Goal: Task Accomplishment & Management: Manage account settings

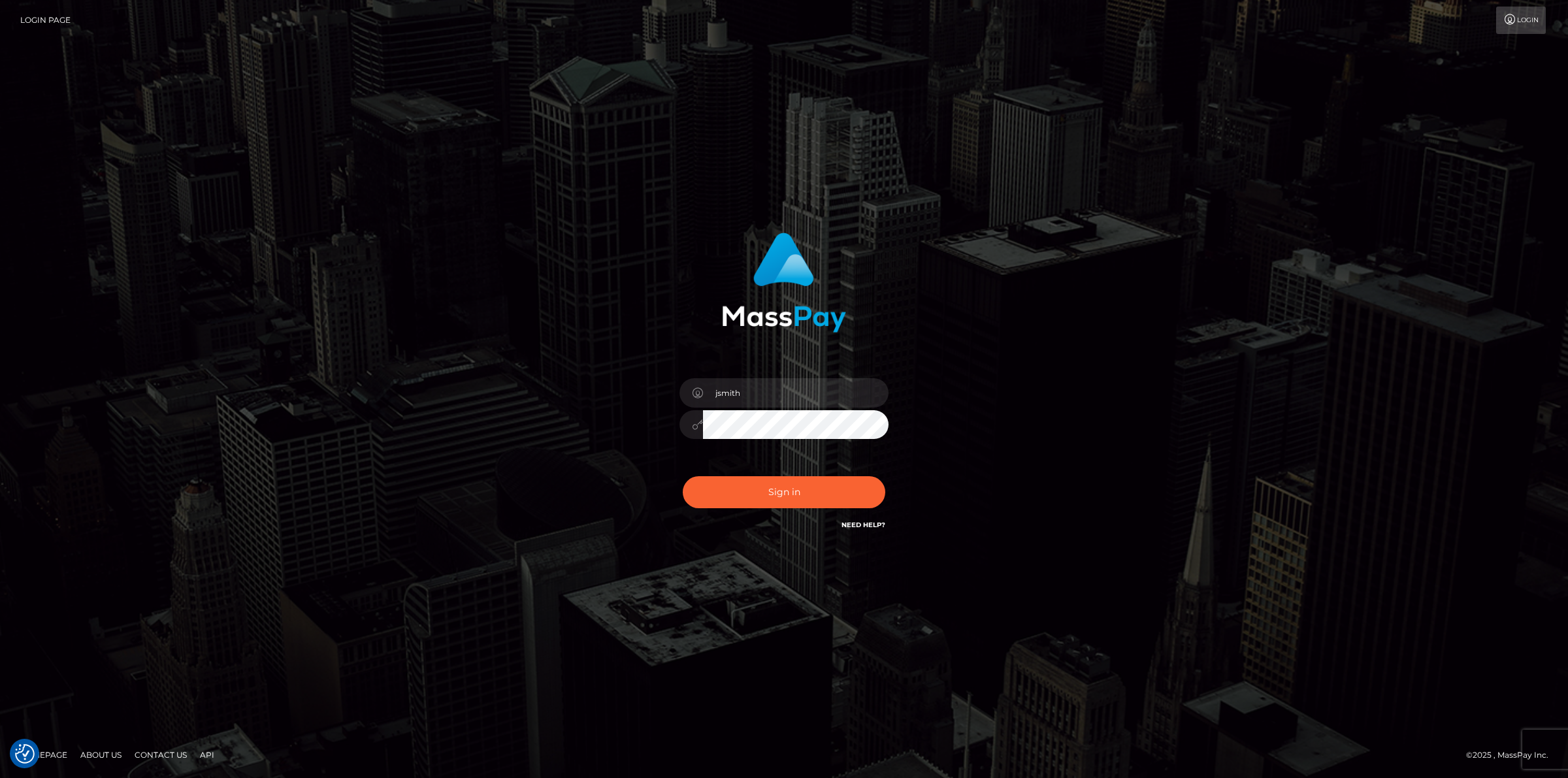
type input "jsmith"
drag, startPoint x: 657, startPoint y: 536, endPoint x: 690, endPoint y: 511, distance: 41.4
click at [657, 536] on div "jsmith Sign in" at bounding box center [785, 383] width 343 height 320
click at [767, 491] on button "Sign in" at bounding box center [784, 492] width 202 height 32
click at [788, 393] on input "text" at bounding box center [796, 393] width 186 height 29
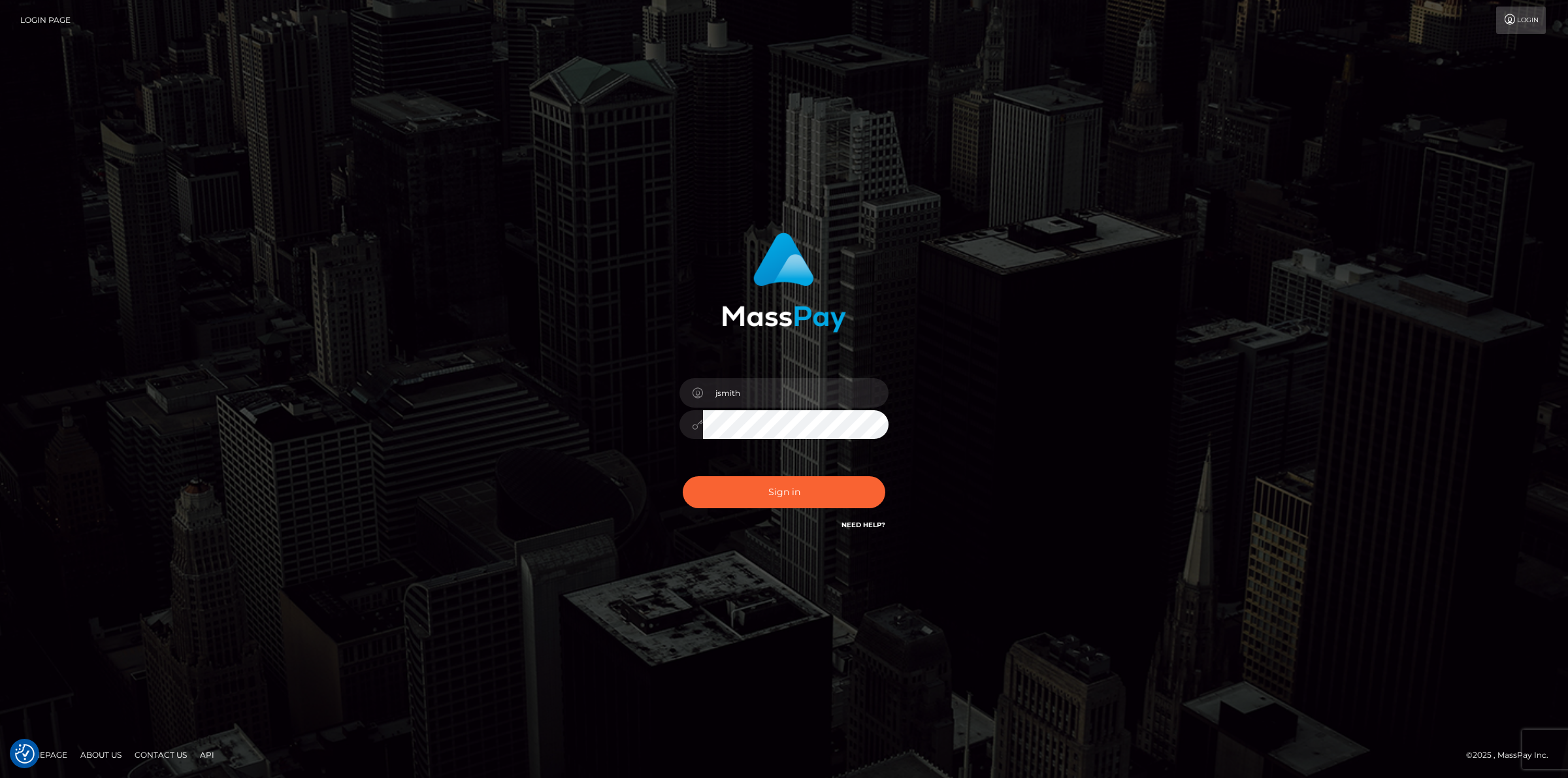
type input "jsmith"
click at [683, 476] on button "Sign in" at bounding box center [784, 492] width 202 height 32
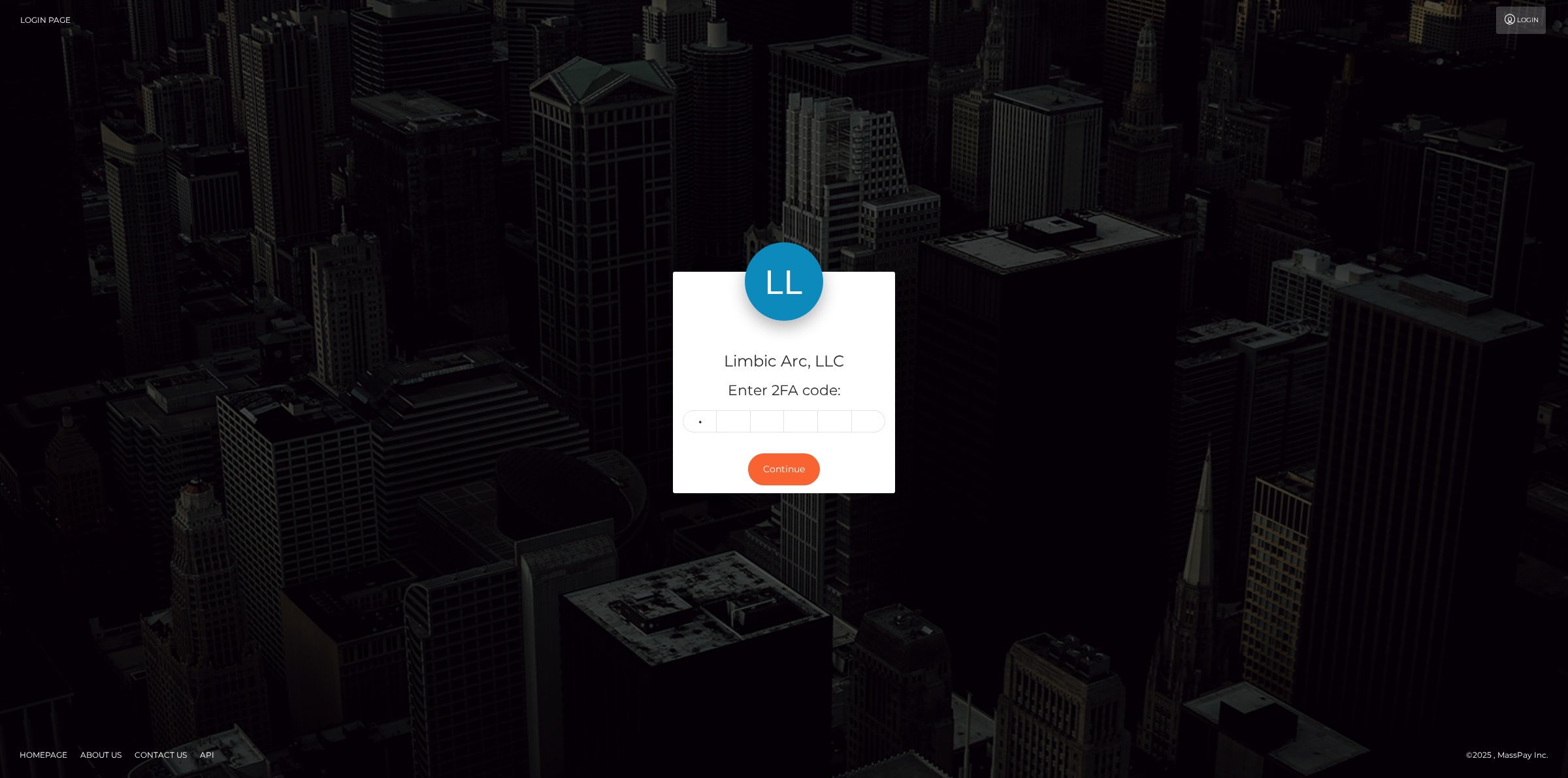
type input "4"
type input "1"
type input "0"
type input "5"
type input "7"
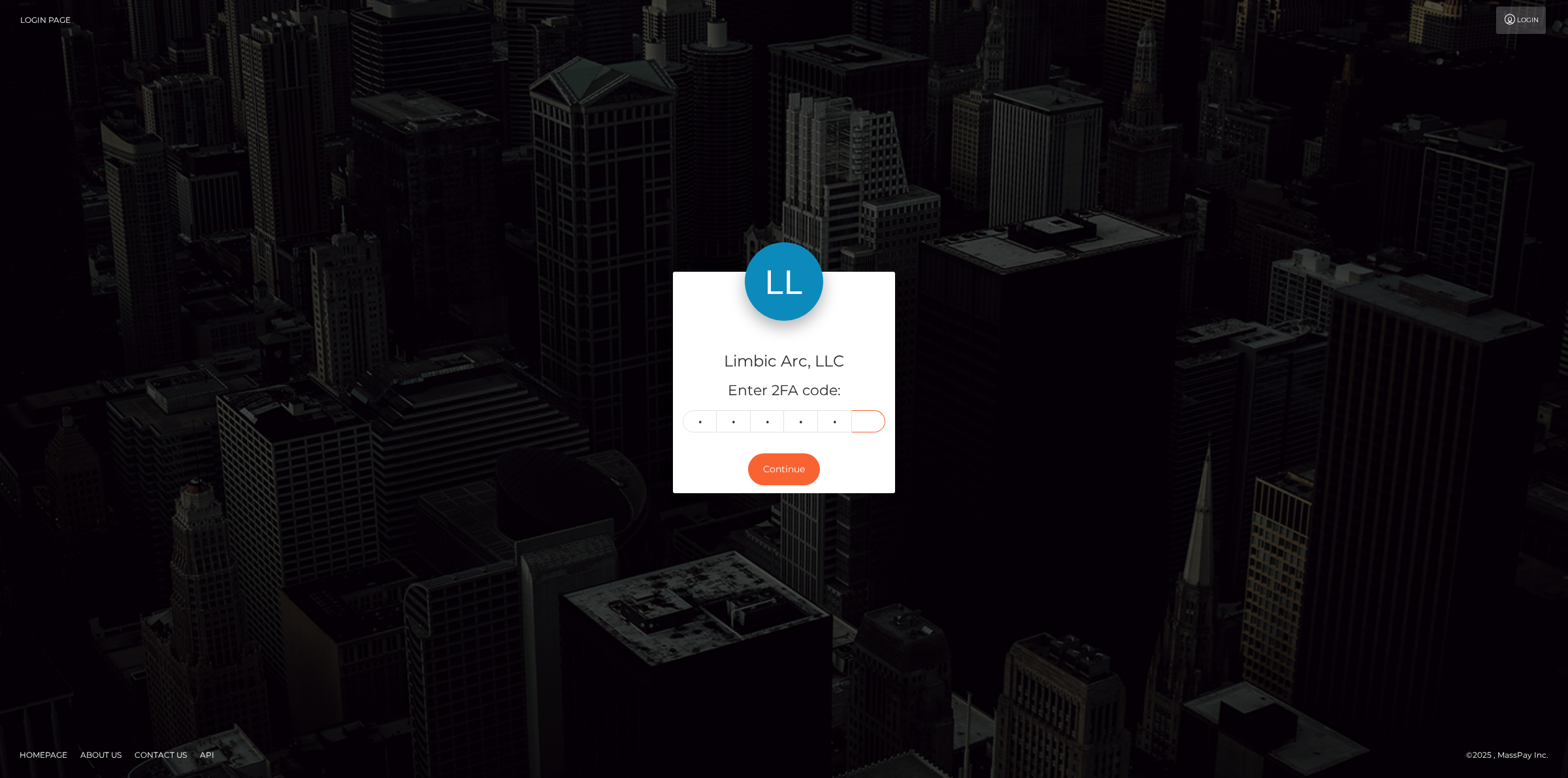
type input "3"
